Goal: Use online tool/utility: Utilize a website feature to perform a specific function

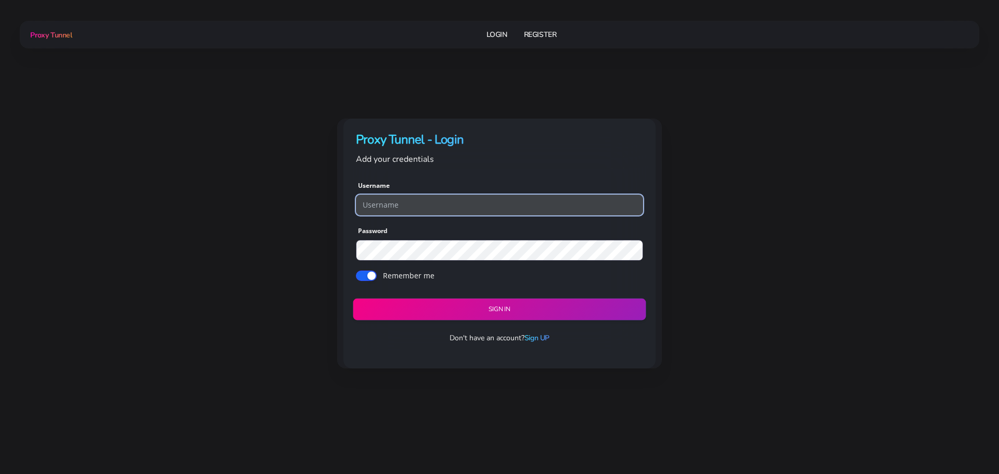
type input "georgeo1"
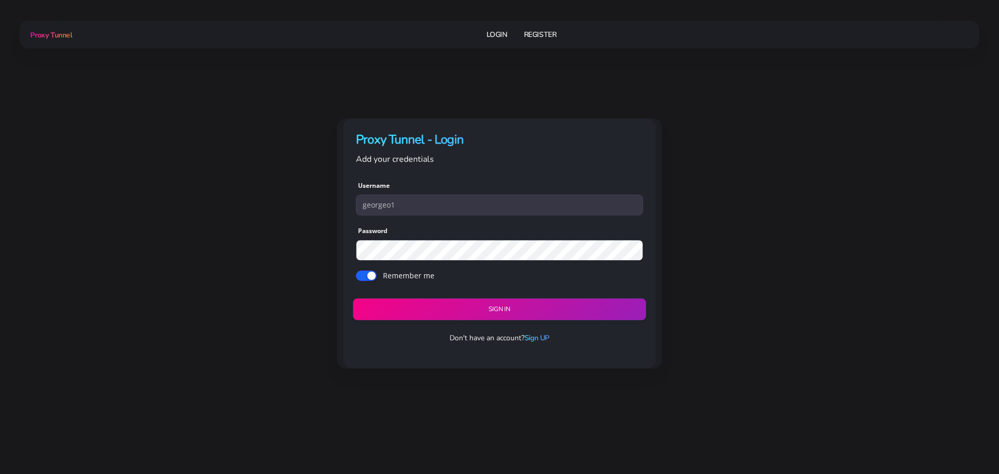
click at [441, 311] on button "Sign in" at bounding box center [499, 310] width 293 height 22
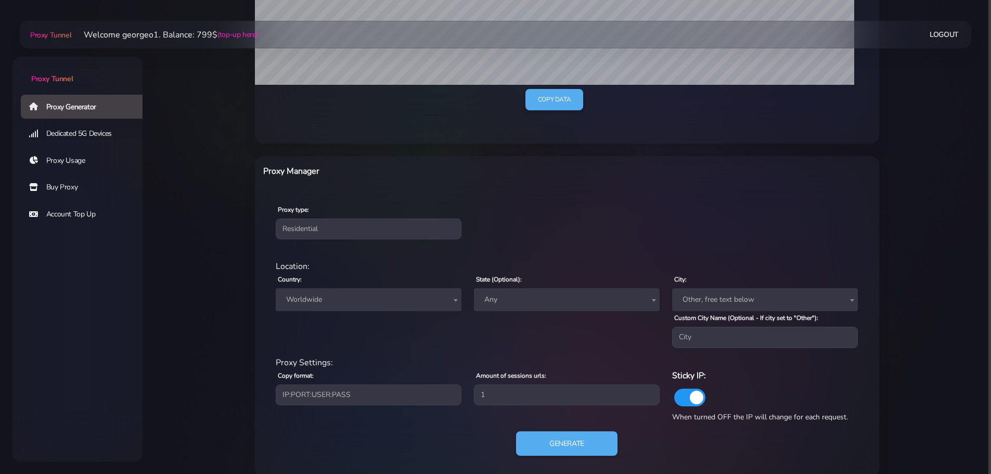
scroll to position [296, 0]
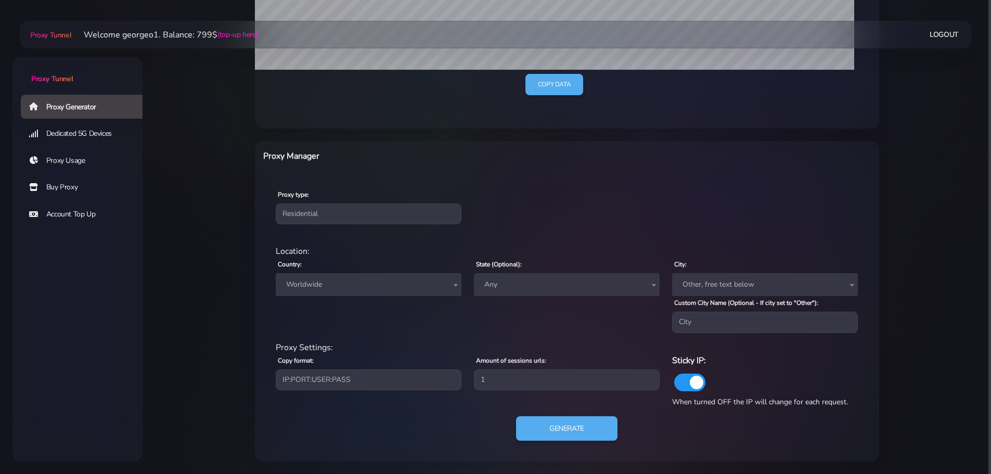
click at [380, 292] on span "Worldwide" at bounding box center [368, 284] width 173 height 15
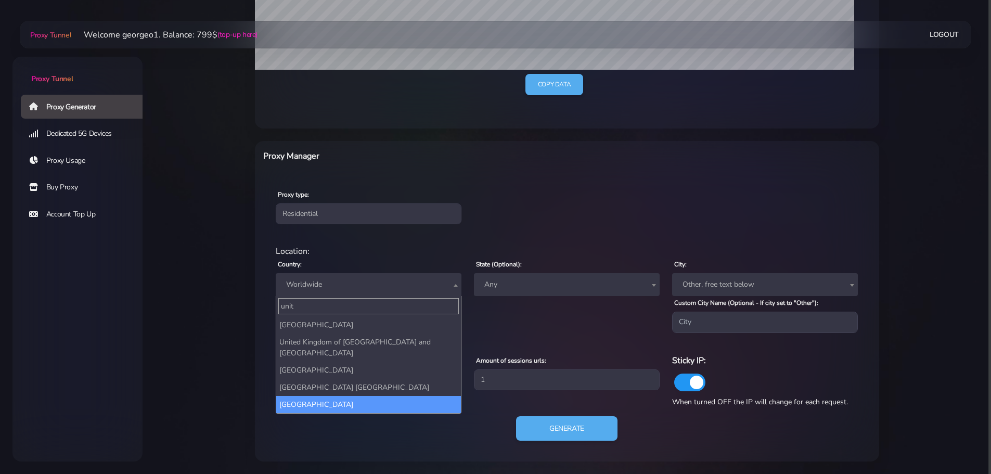
type input "unit"
select select "US"
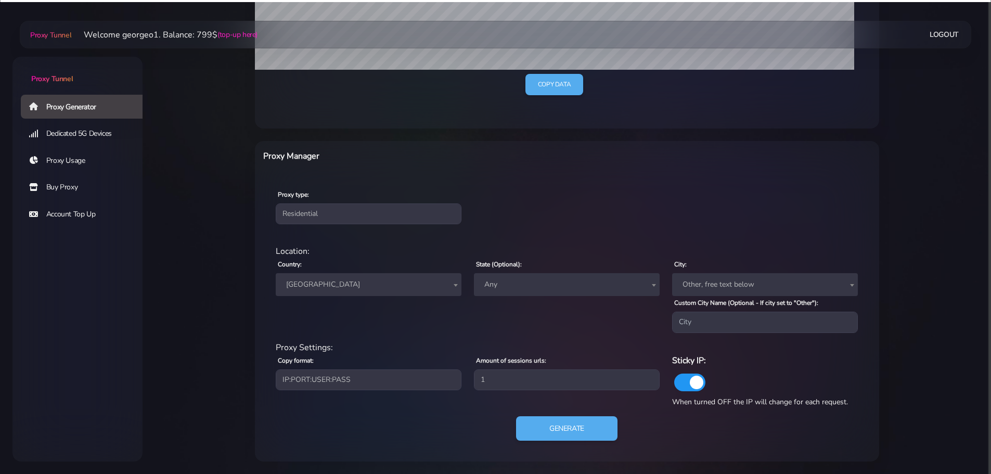
click at [210, 220] on main "Proxy Tunnel Welcome georgeo1. Balance: 799$ (top-up here) Logout" at bounding box center [567, 100] width 848 height 721
click at [596, 429] on button "Generate" at bounding box center [567, 428] width 104 height 25
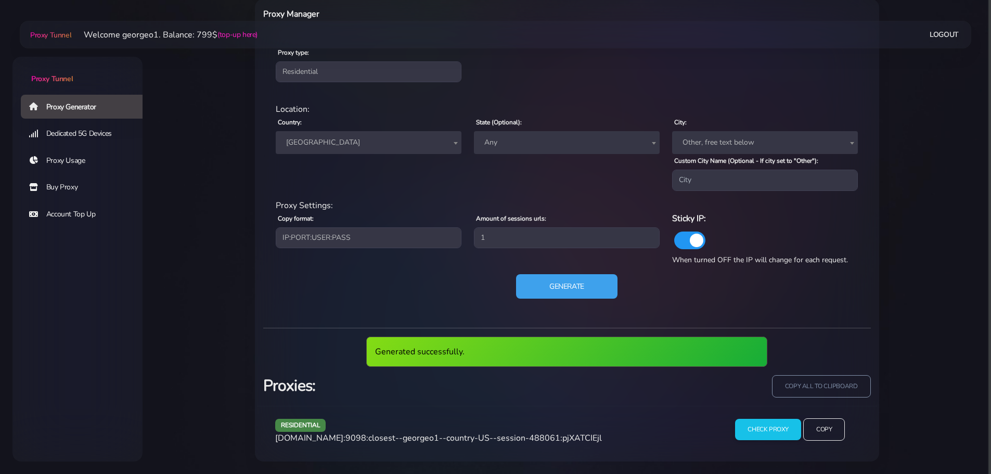
scroll to position [399, 0]
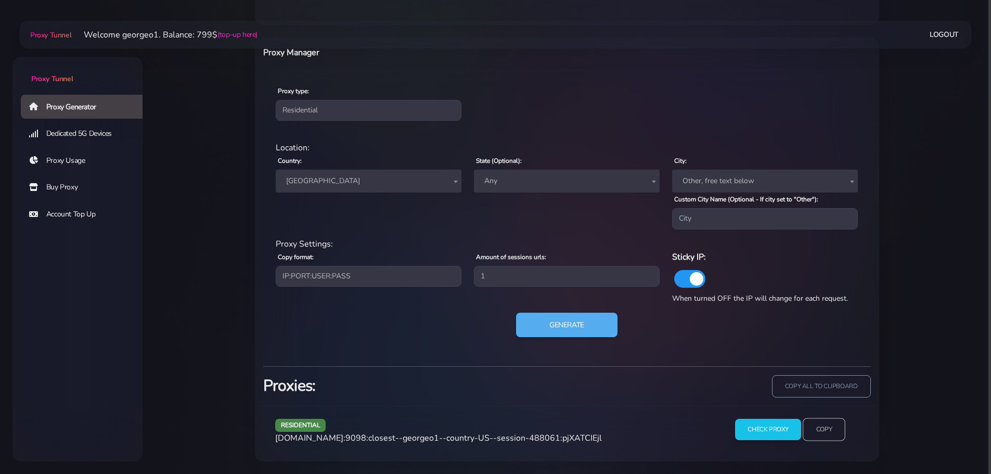
click at [816, 424] on input "Copy" at bounding box center [824, 429] width 43 height 23
